Goal: Information Seeking & Learning: Learn about a topic

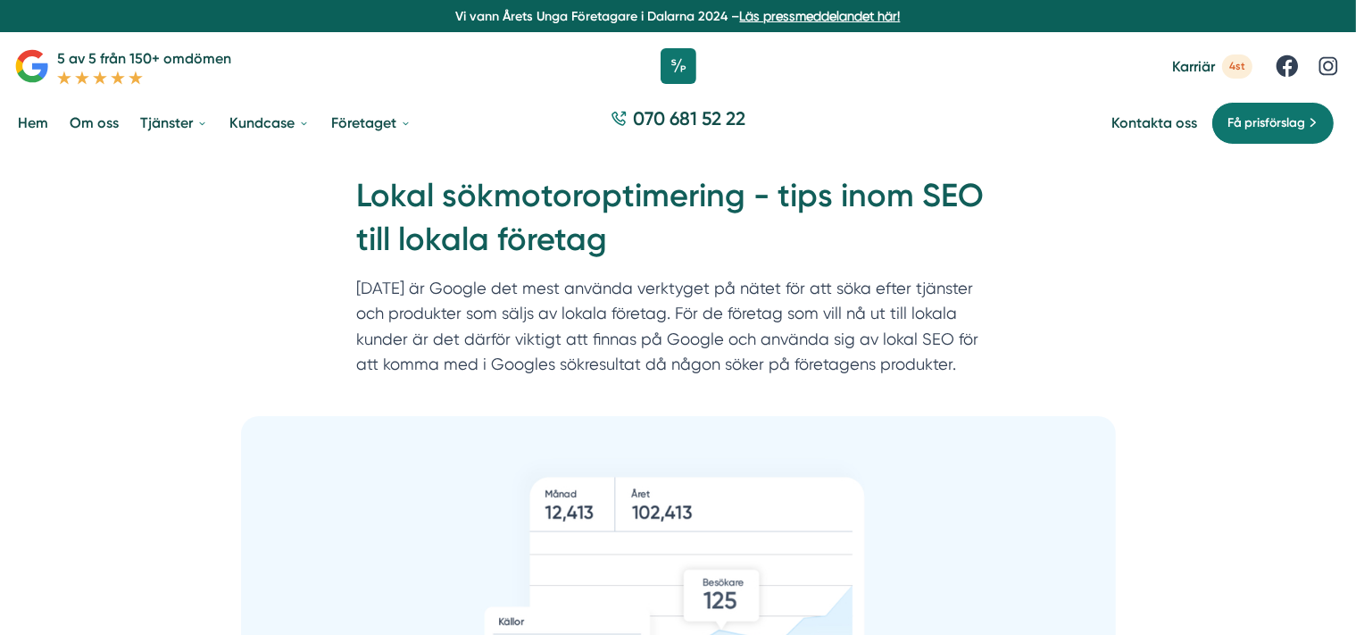
click at [142, 292] on div "Hem » SEO » Lokal sökmotoroptimering - tips inom SEO till lokala företag Lokal …" at bounding box center [678, 284] width 1356 height 263
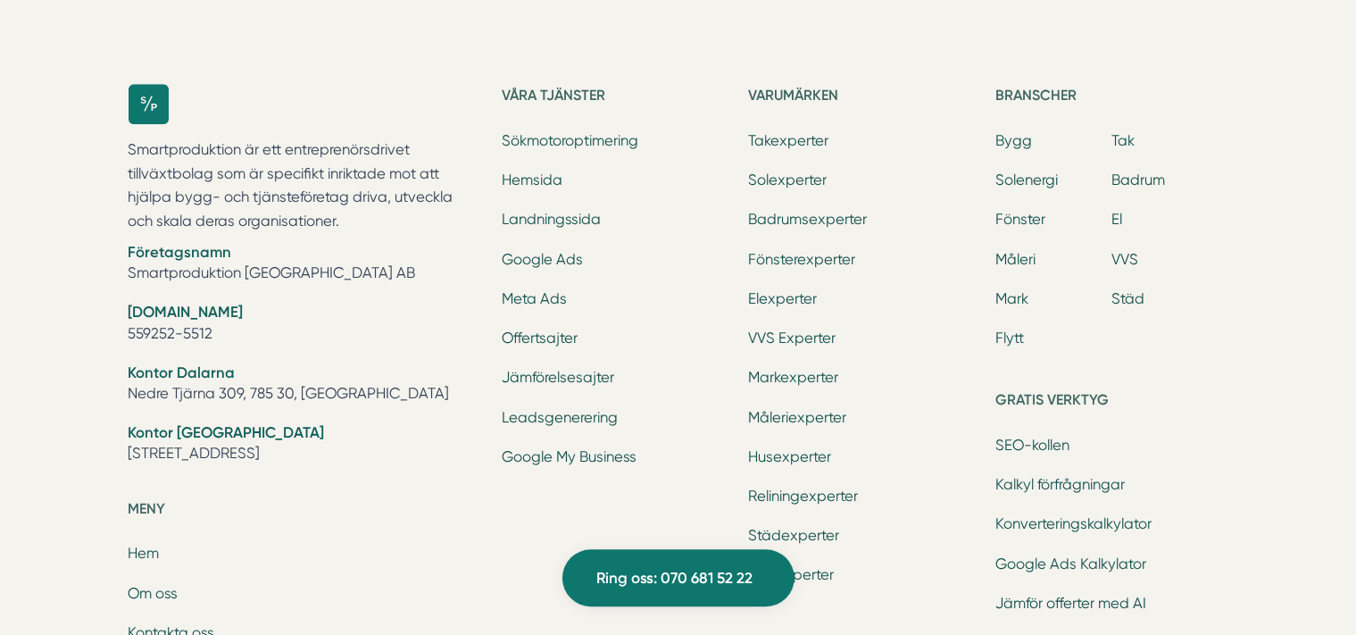
scroll to position [5342, 0]
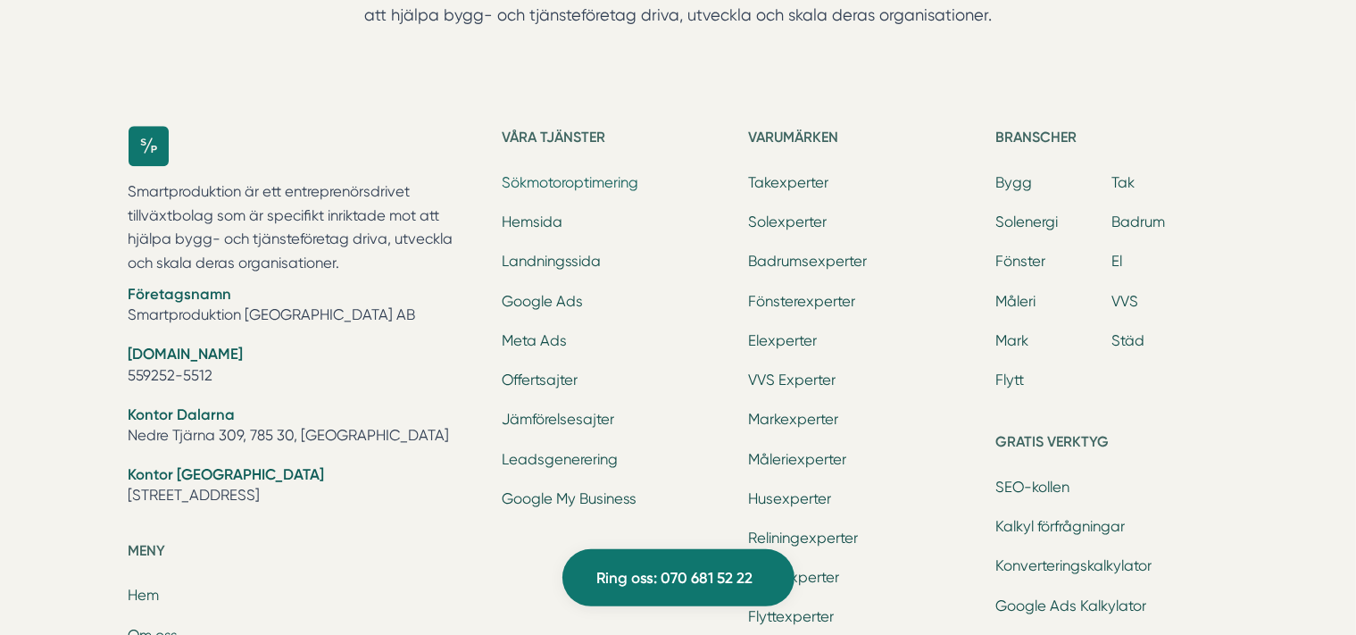
click at [542, 189] on link "Sökmotoroptimering" at bounding box center [570, 182] width 137 height 17
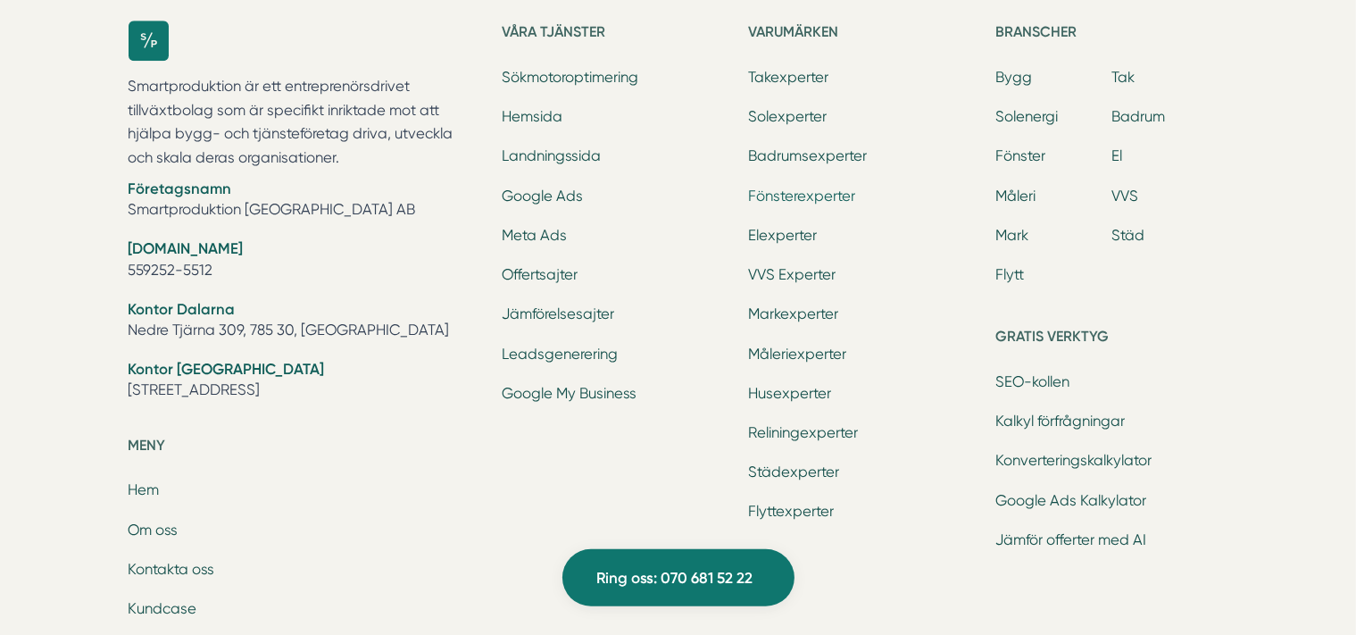
scroll to position [5448, 0]
click at [1028, 378] on link "SEO-kollen" at bounding box center [1032, 380] width 74 height 17
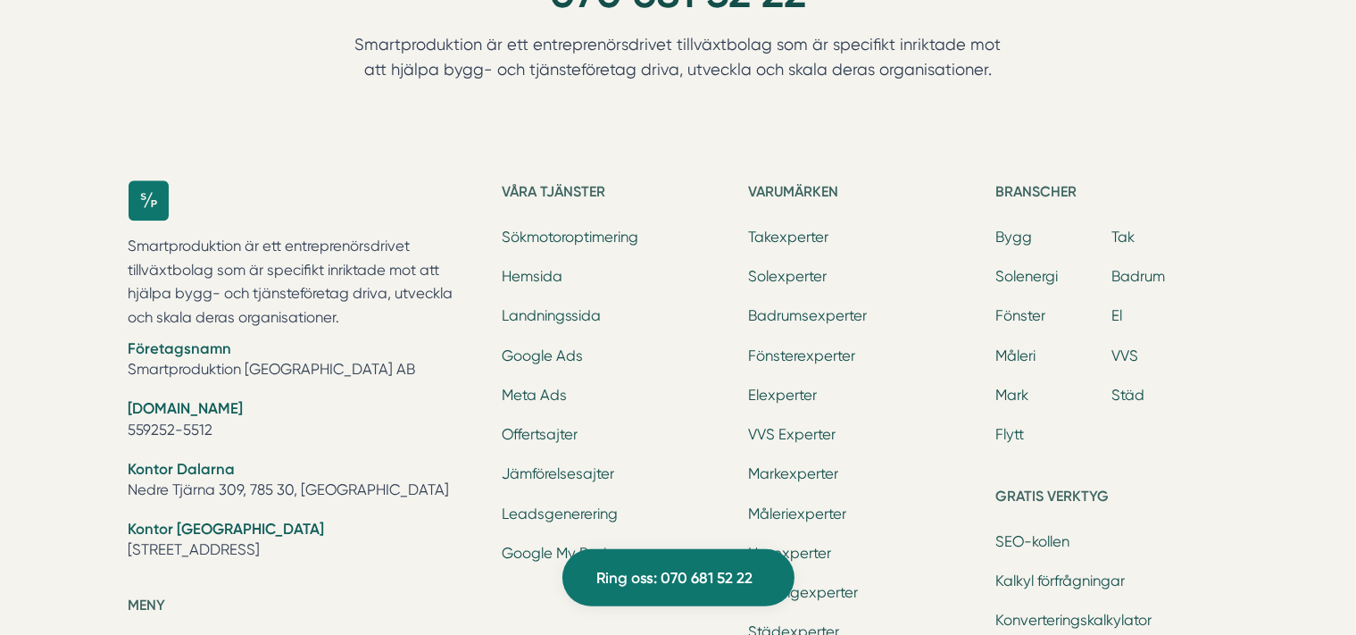
scroll to position [5284, 0]
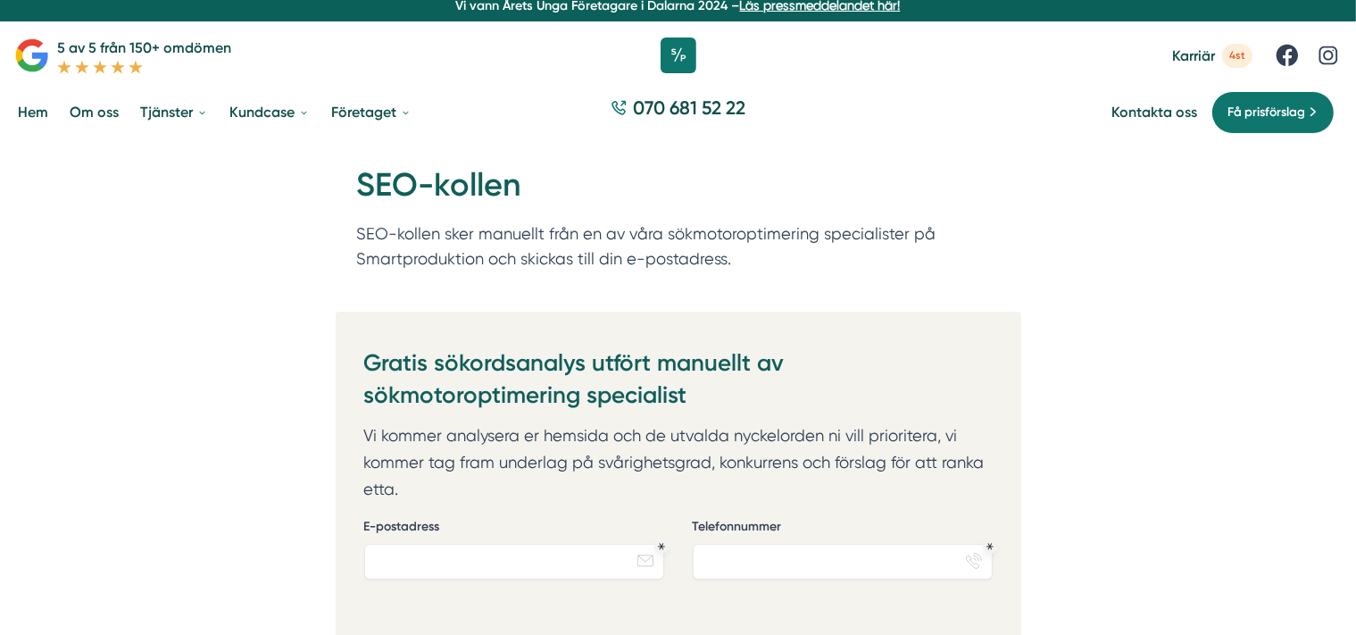
scroll to position [10, 0]
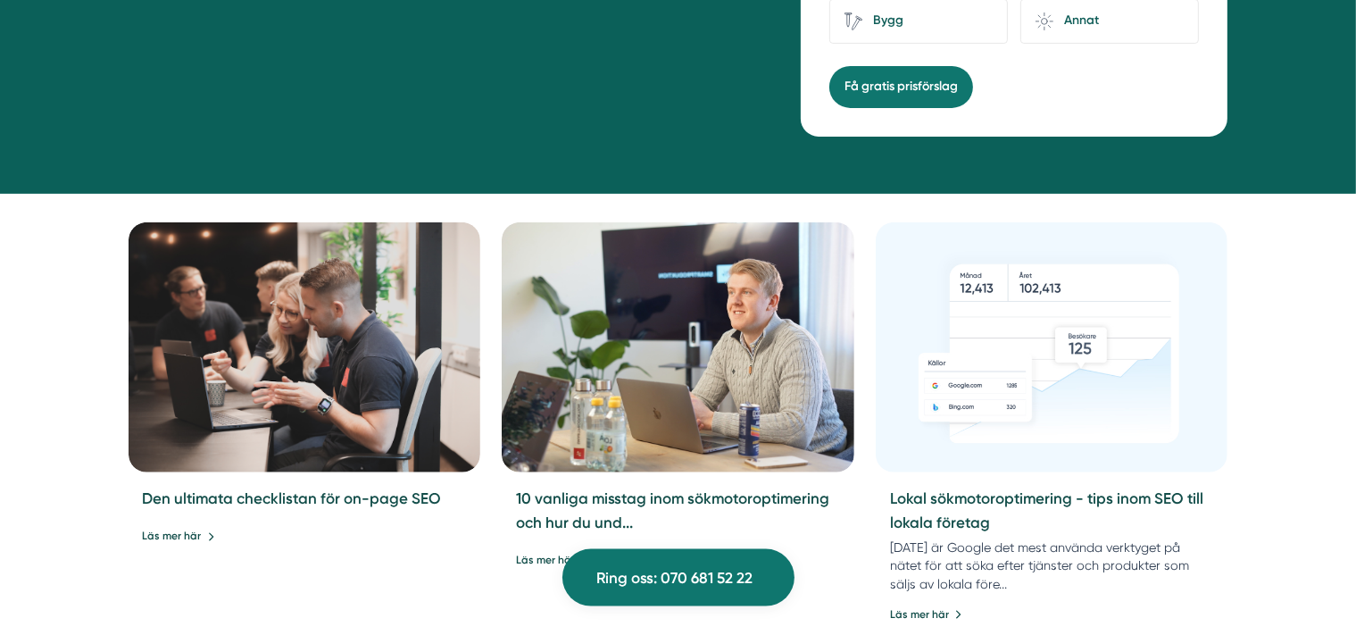
scroll to position [604, 0]
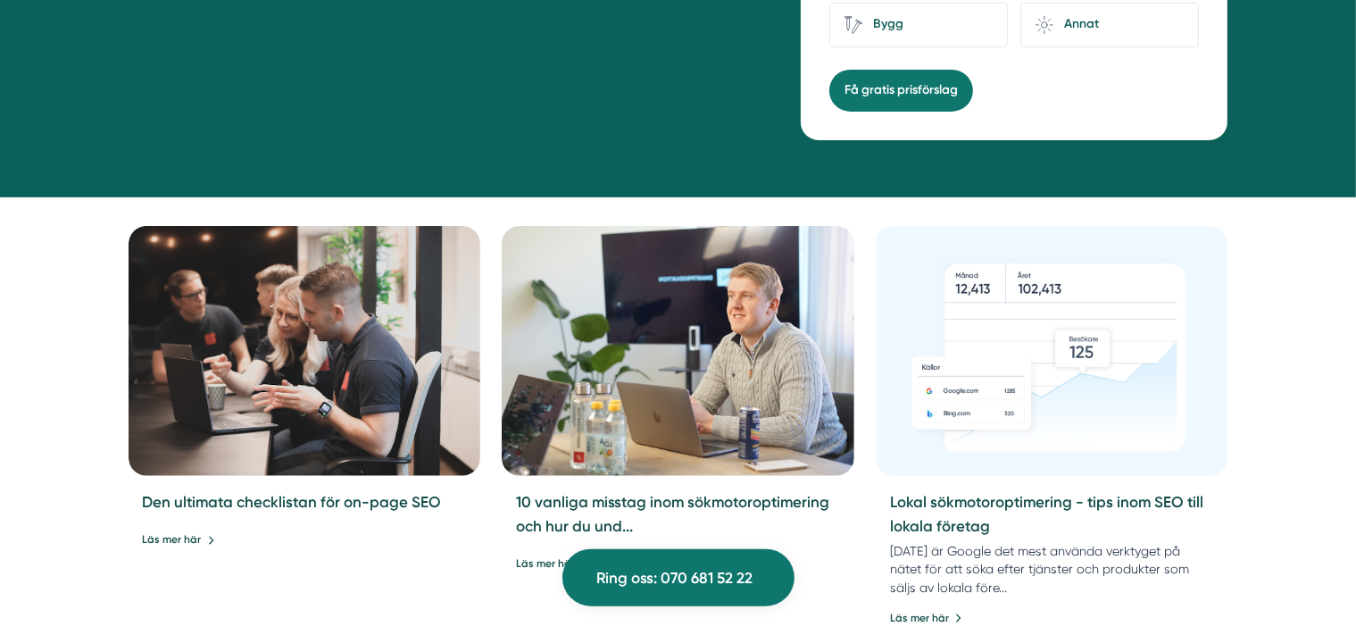
click at [1051, 335] on img at bounding box center [1052, 351] width 370 height 262
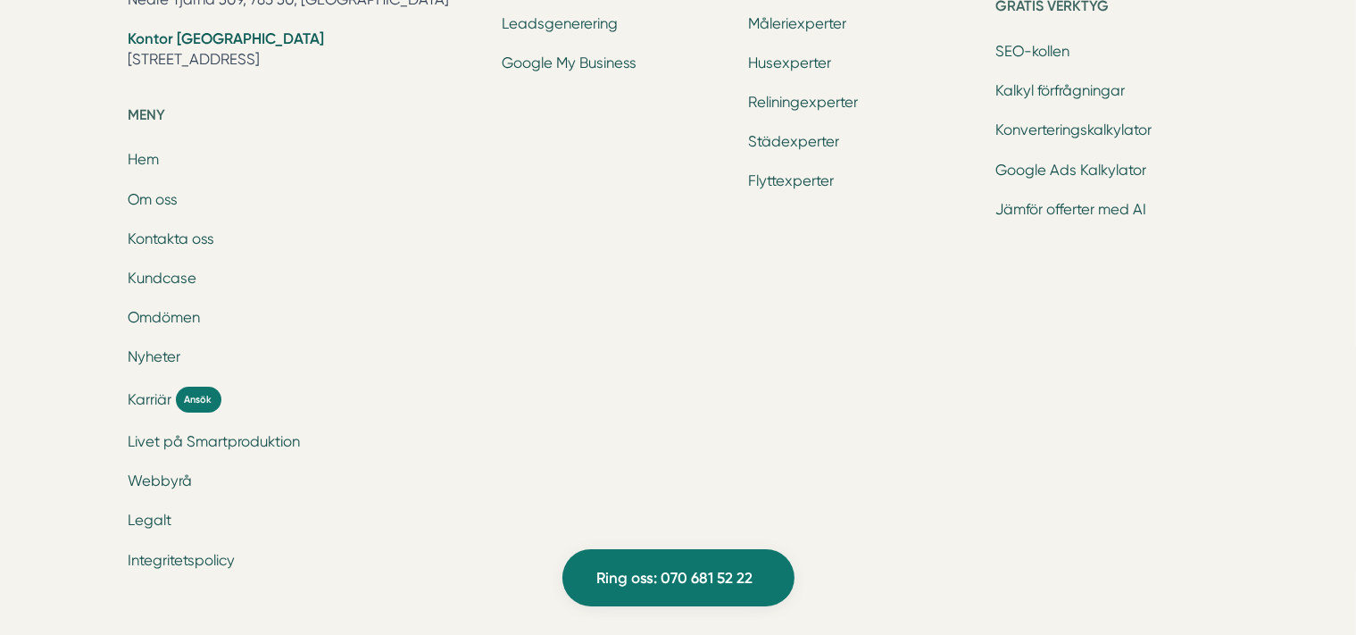
scroll to position [5768, 0]
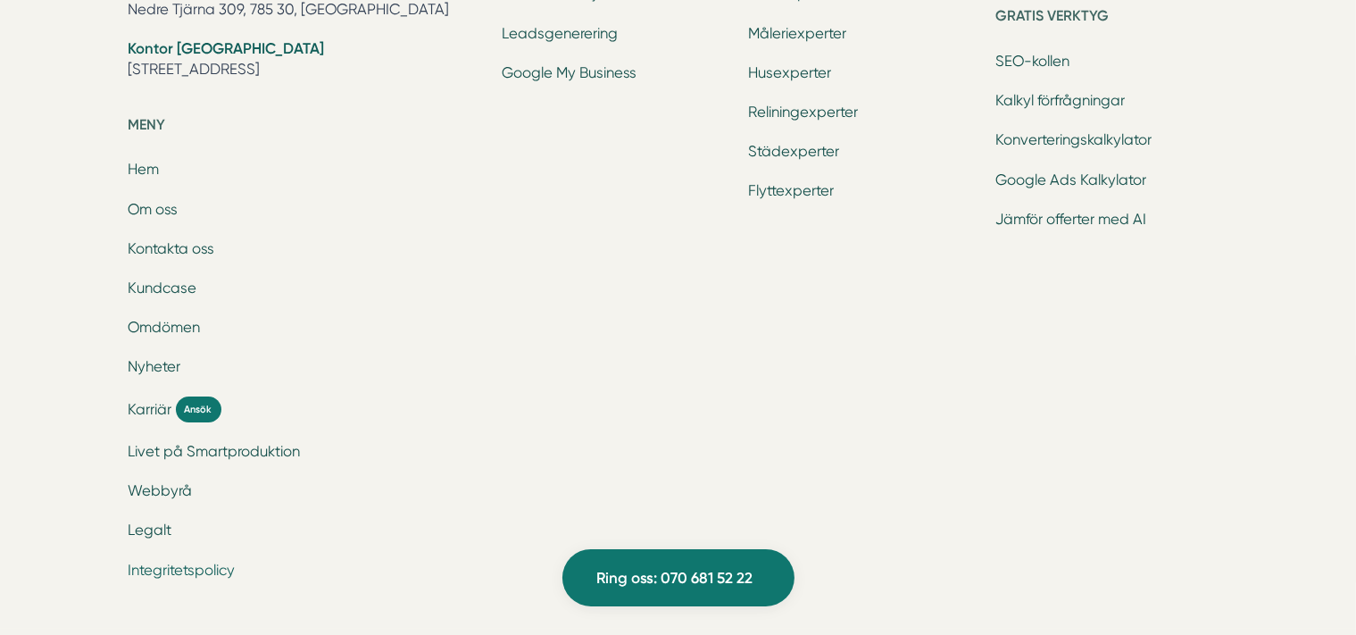
click at [152, 573] on link "Integritetspolicy" at bounding box center [182, 569] width 107 height 17
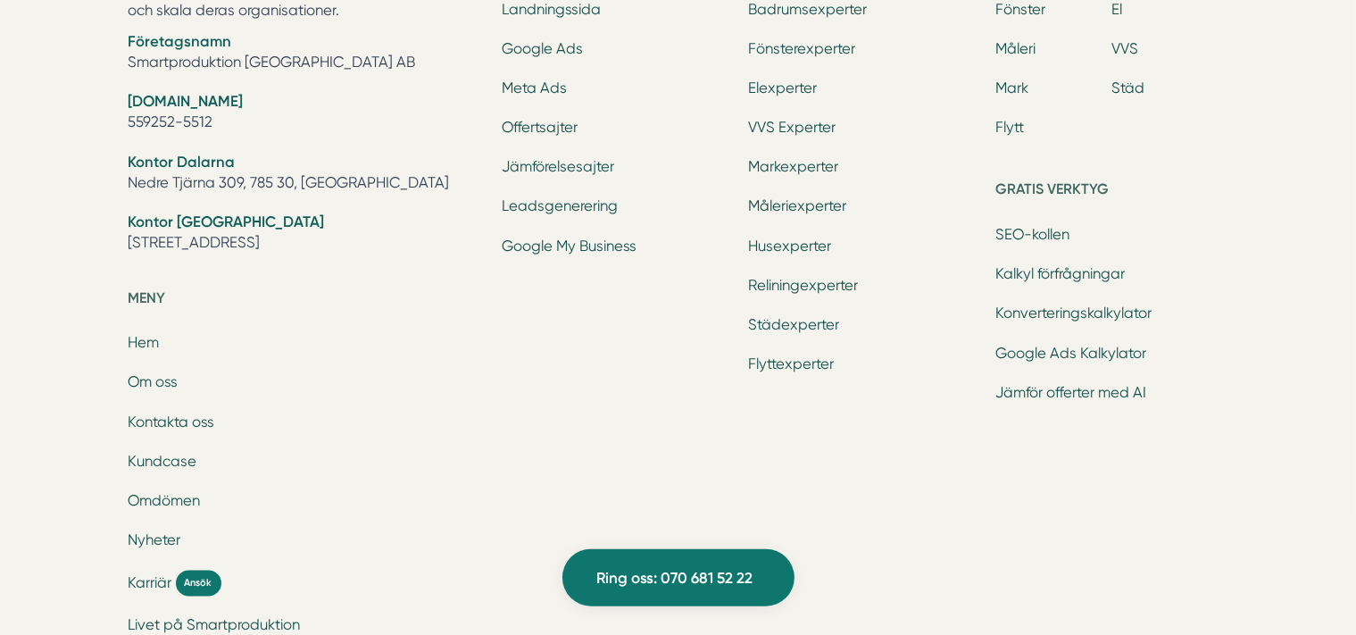
scroll to position [10140, 0]
